Goal: Task Accomplishment & Management: Manage account settings

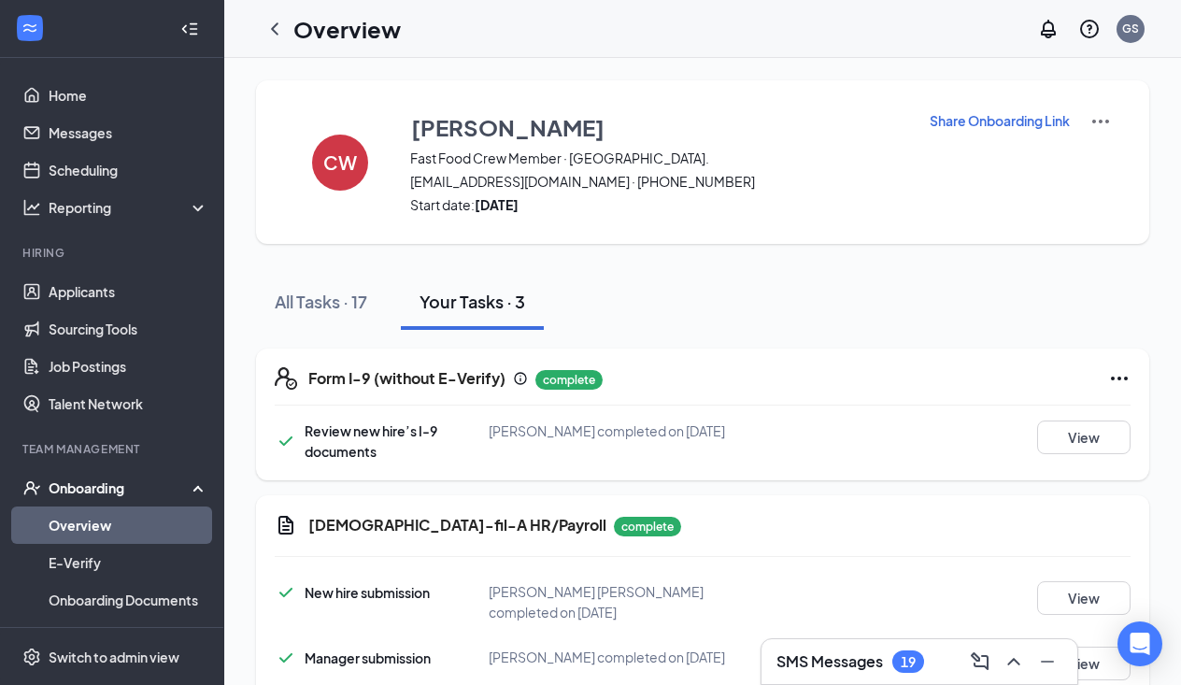
click at [284, 35] on icon "ChevronLeft" at bounding box center [274, 29] width 22 height 22
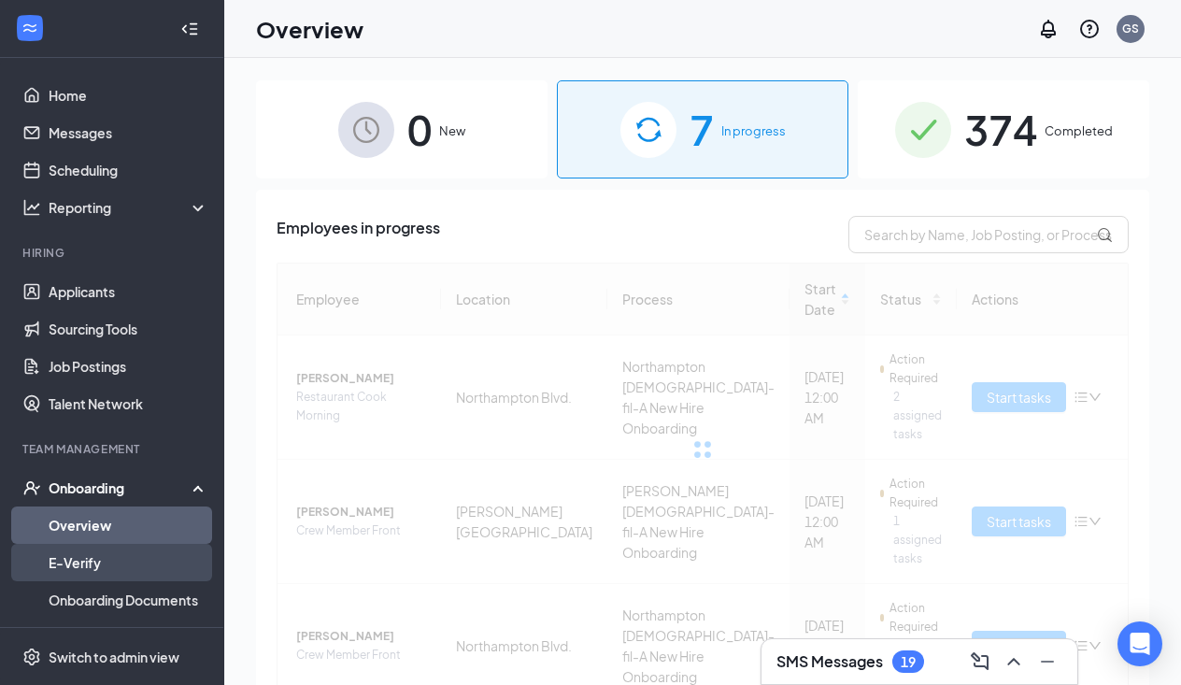
click at [95, 561] on link "E-Verify" at bounding box center [129, 562] width 160 height 37
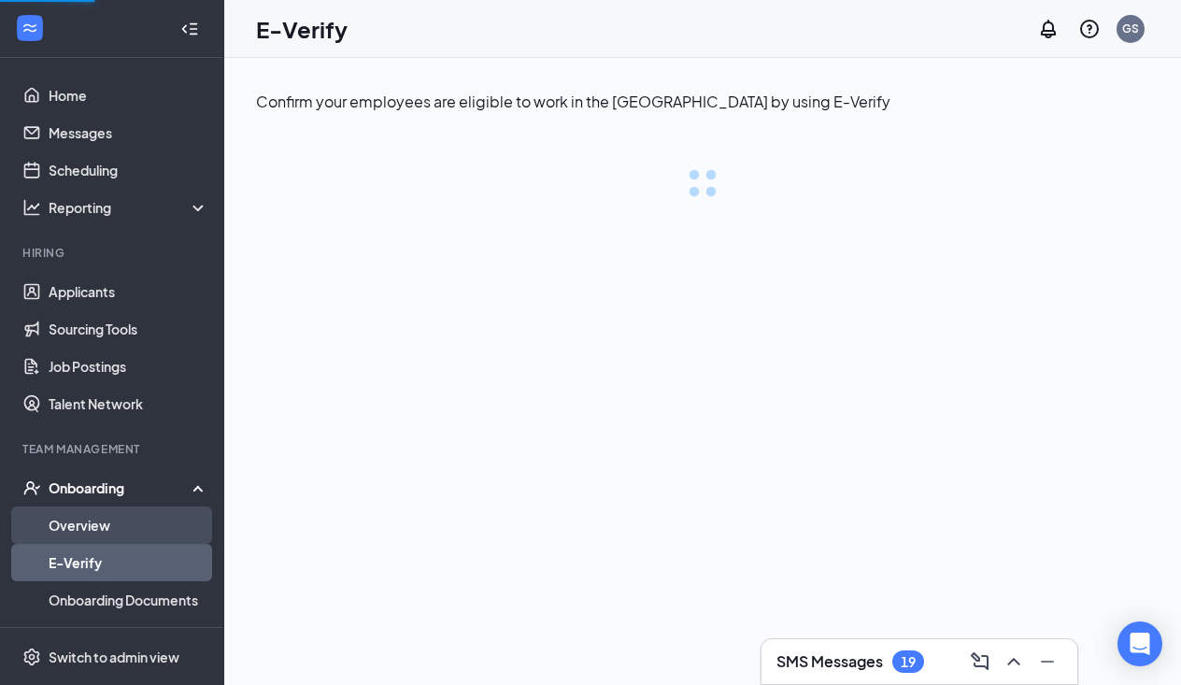
click at [78, 536] on link "Overview" at bounding box center [129, 524] width 160 height 37
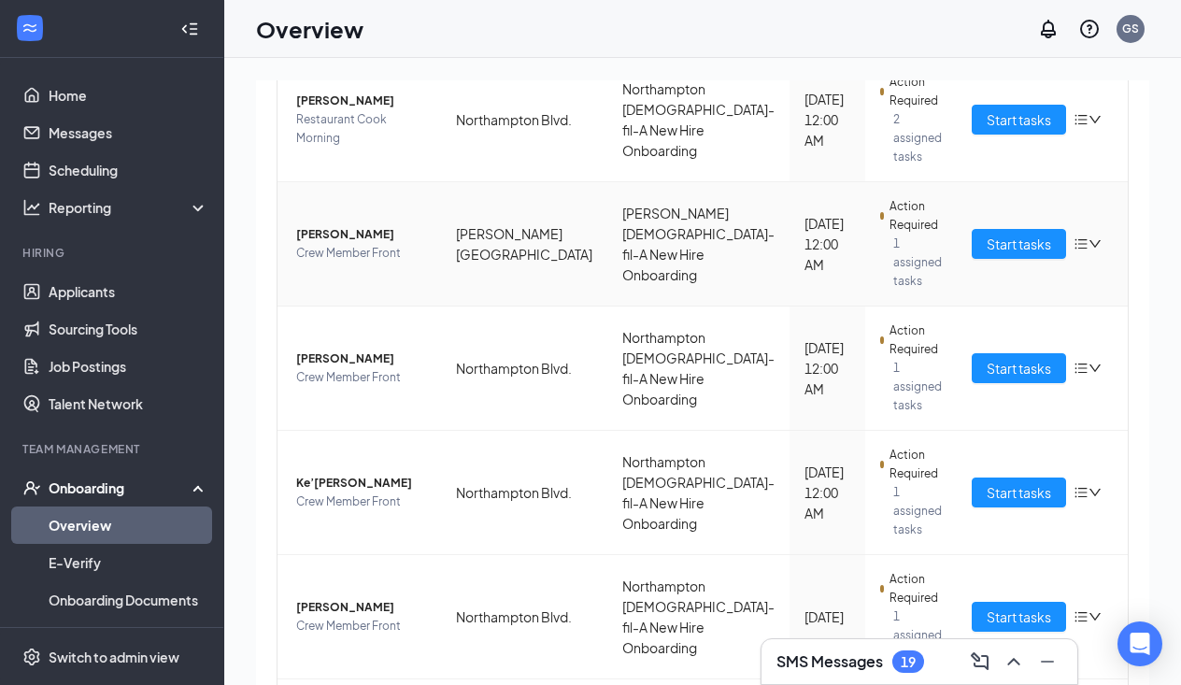
scroll to position [281, 0]
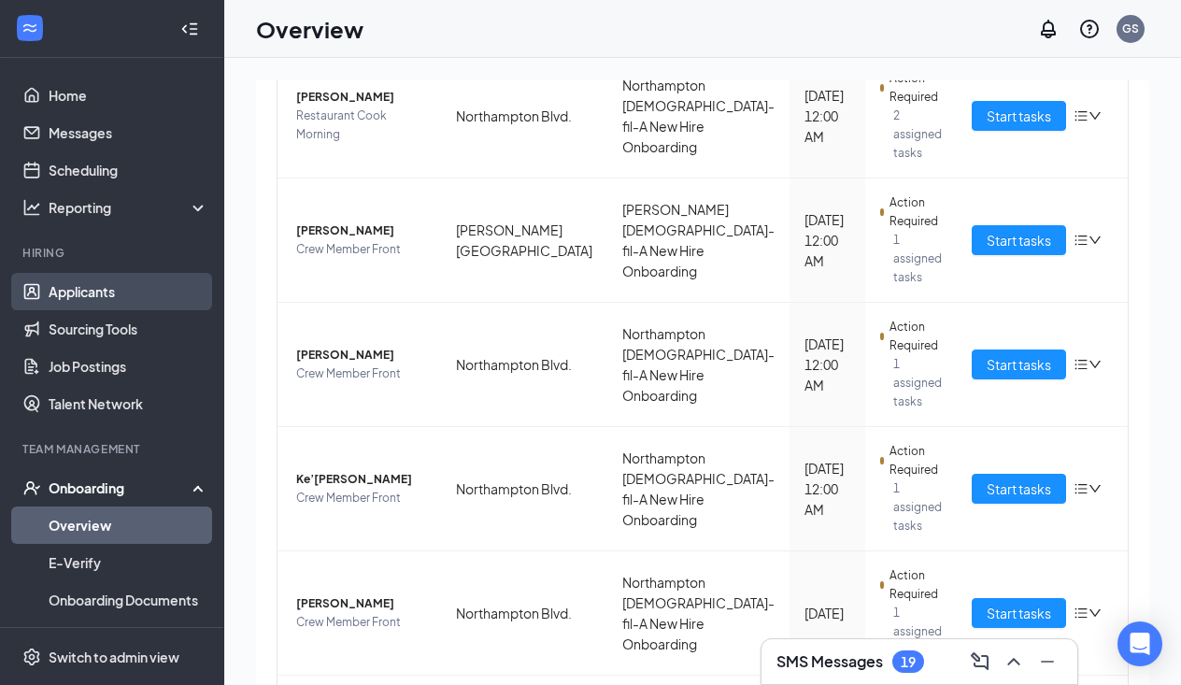
click at [113, 287] on link "Applicants" at bounding box center [129, 291] width 160 height 37
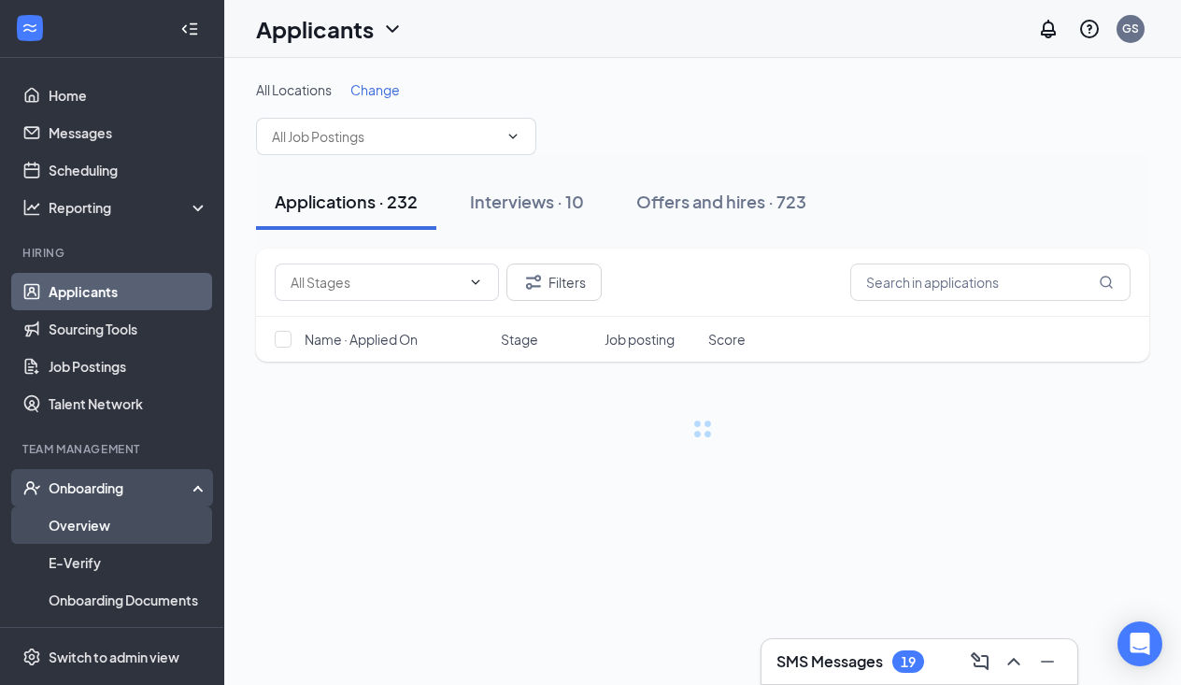
click at [103, 516] on link "Overview" at bounding box center [129, 524] width 160 height 37
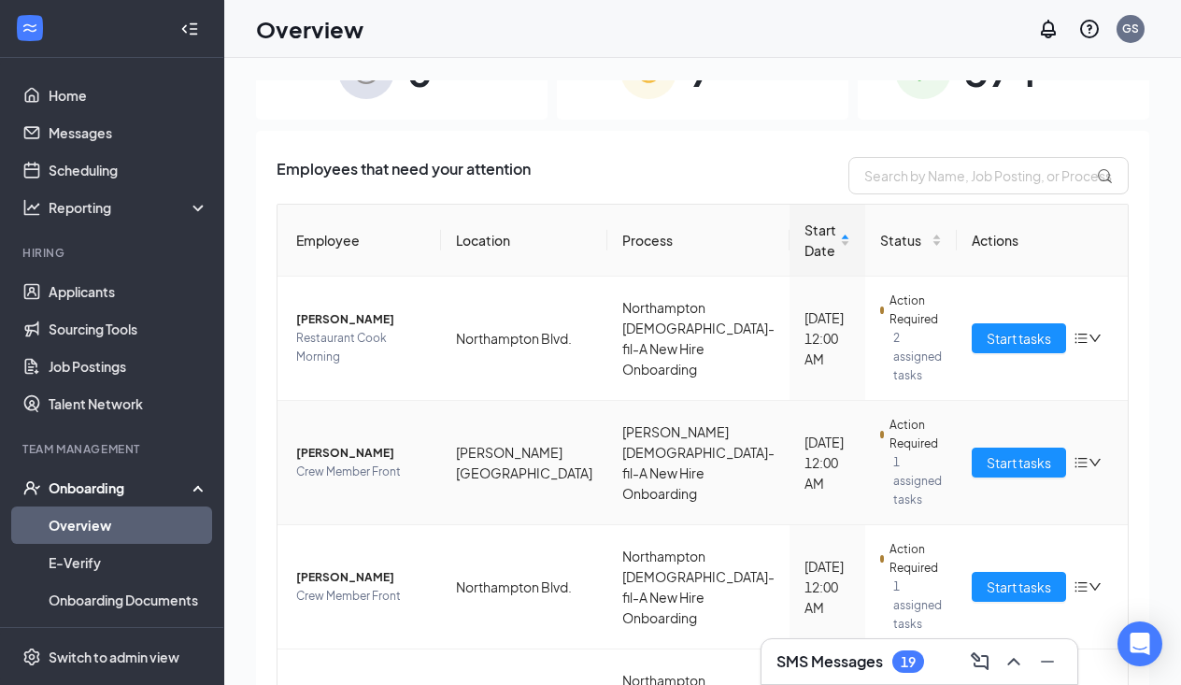
scroll to position [183, 0]
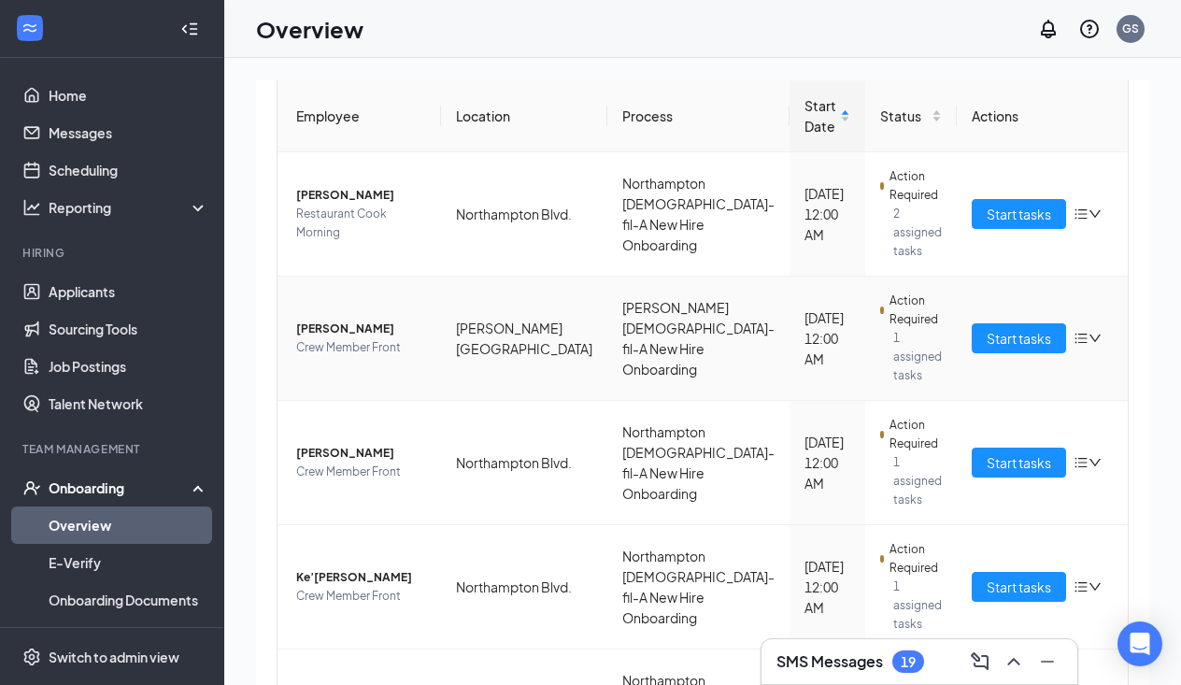
click at [341, 319] on td "[PERSON_NAME] Crew Member Front" at bounding box center [358, 339] width 163 height 124
click at [360, 334] on span "[PERSON_NAME]" at bounding box center [361, 329] width 130 height 19
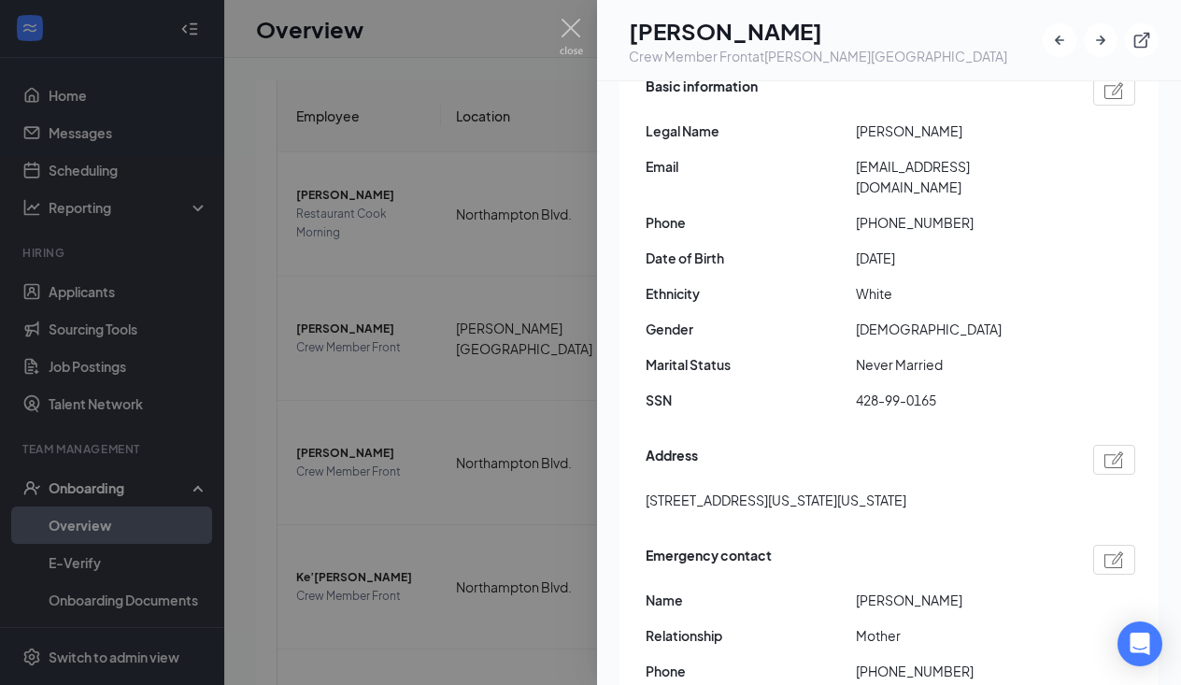
scroll to position [237, 0]
